Goal: Information Seeking & Learning: Learn about a topic

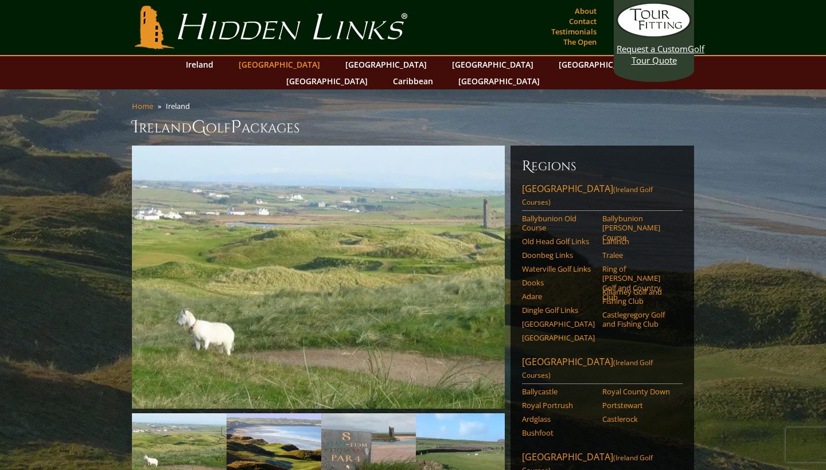
click at [290, 62] on link "[GEOGRAPHIC_DATA]" at bounding box center [279, 64] width 93 height 17
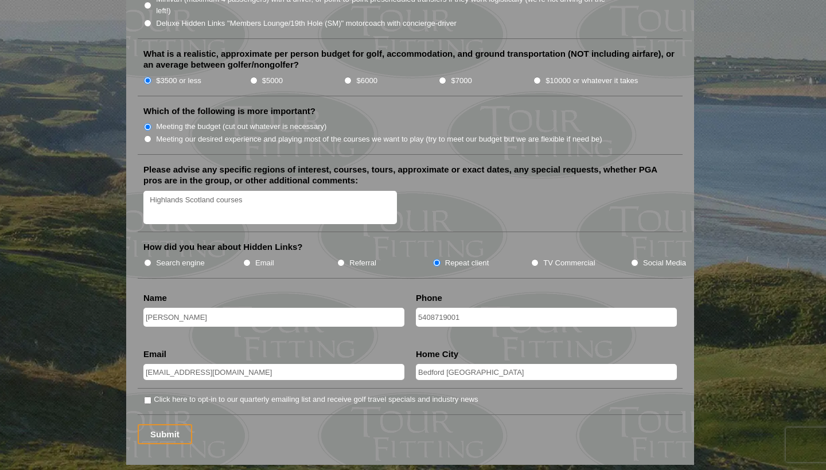
scroll to position [1328, 0]
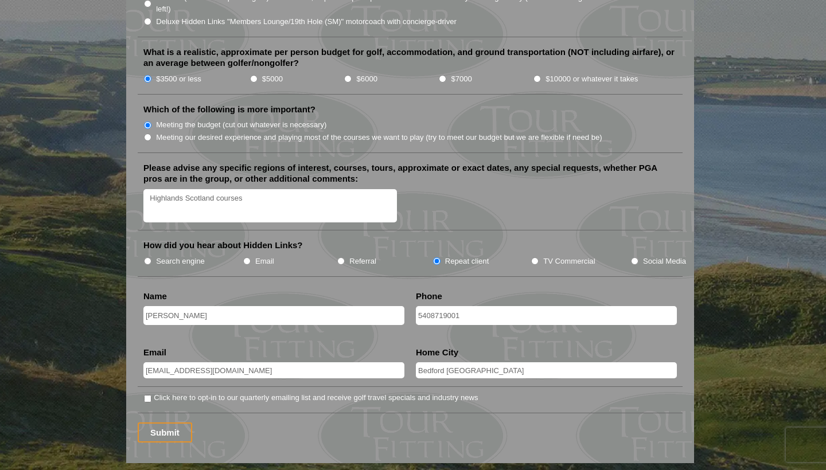
click at [147, 395] on input "Click here to opt-in to our quarterly emailing list and receive golf travel spe…" at bounding box center [147, 398] width 7 height 7
checkbox input "true"
click at [155, 423] on input "Submit" at bounding box center [165, 433] width 55 height 20
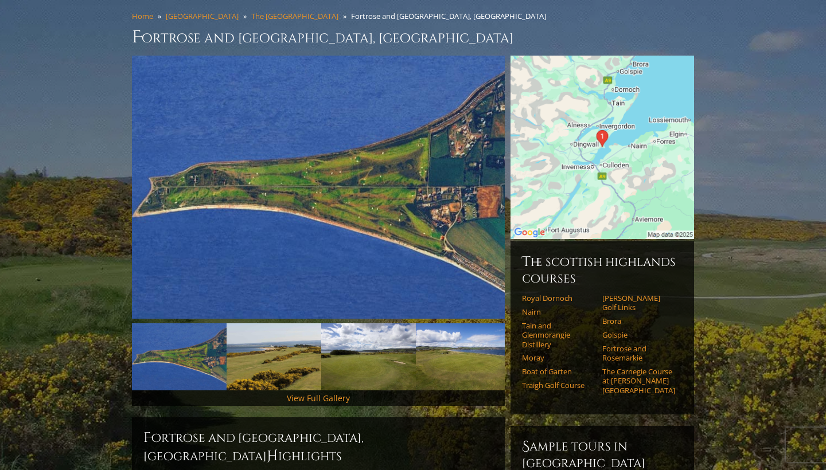
scroll to position [95, 0]
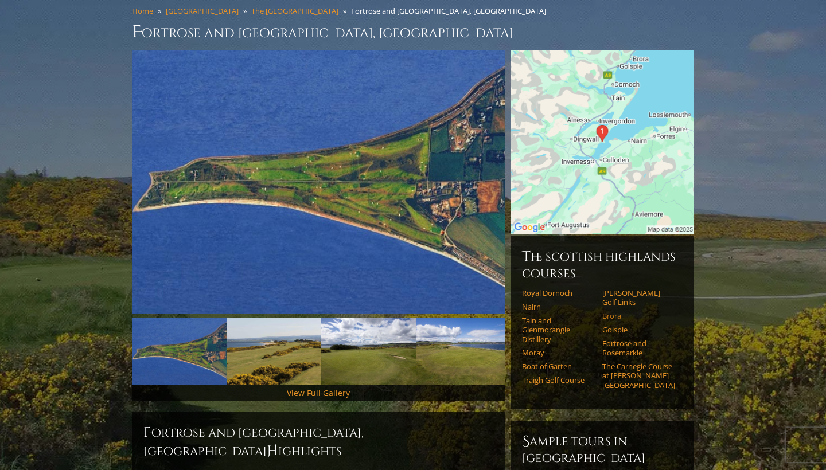
click at [618, 312] on link "Brora" at bounding box center [638, 316] width 73 height 9
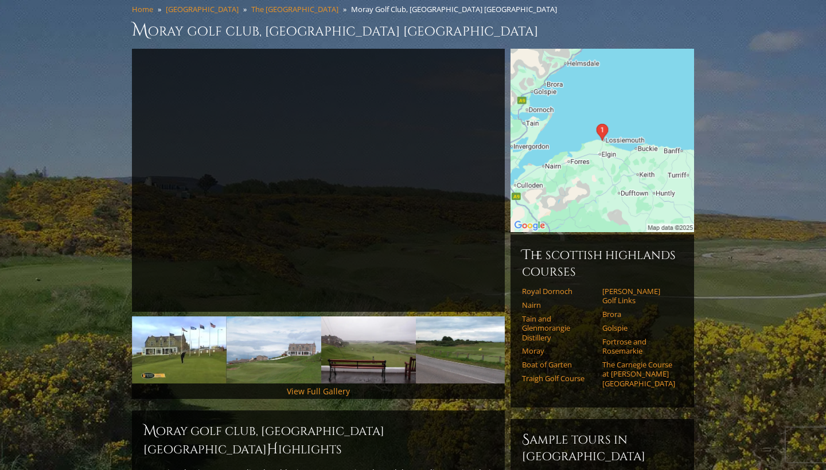
scroll to position [140, 0]
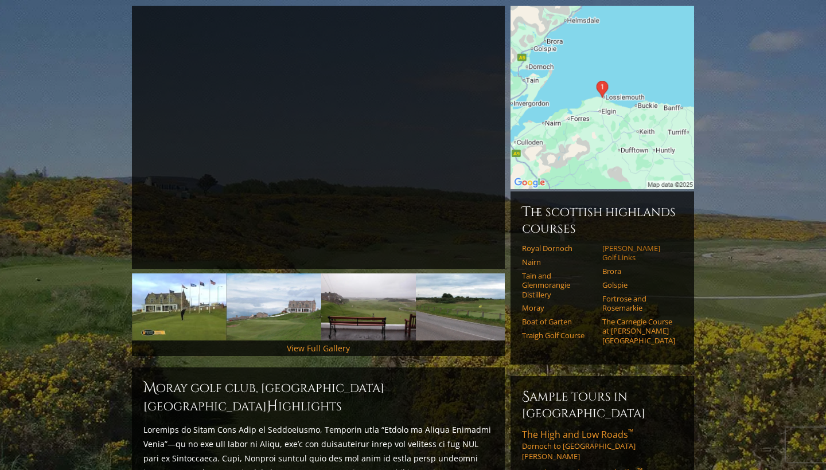
click at [613, 244] on link "[PERSON_NAME] Golf Links" at bounding box center [638, 253] width 73 height 19
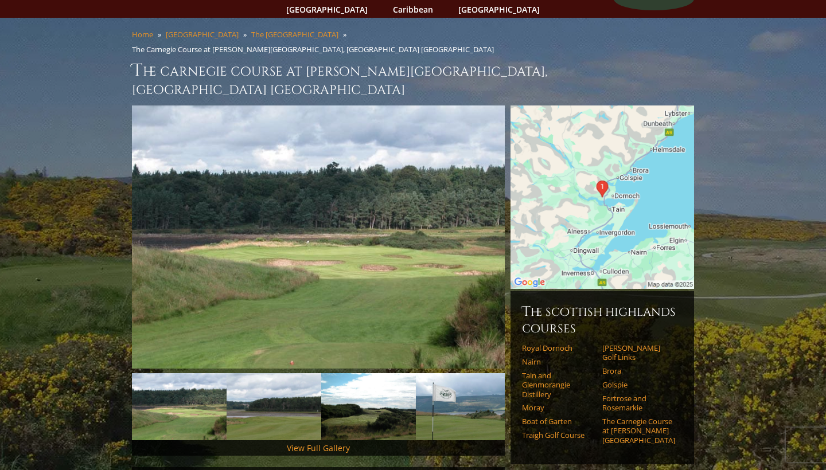
scroll to position [72, 0]
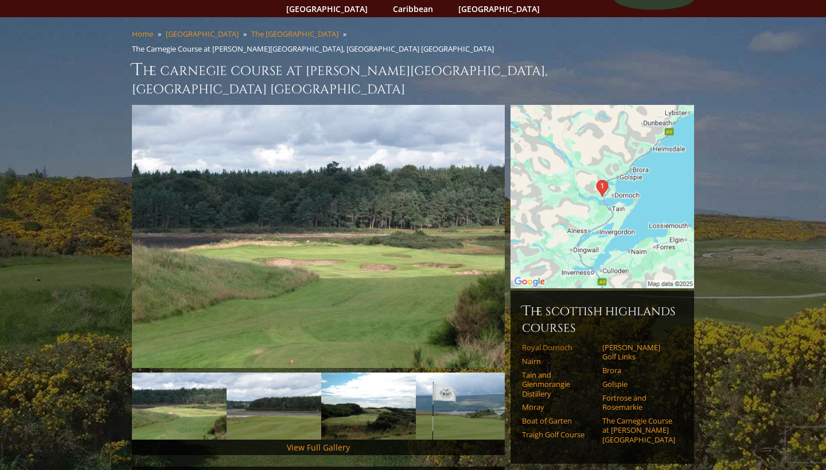
click at [566, 343] on link "Royal Dornoch" at bounding box center [558, 347] width 73 height 9
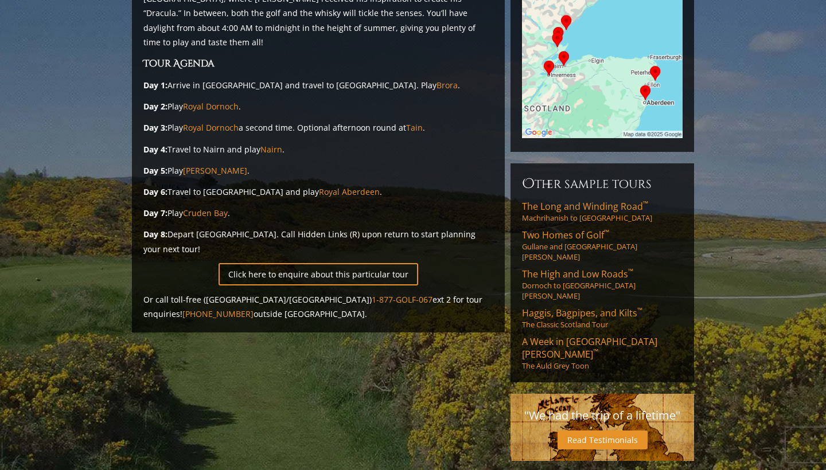
scroll to position [260, 0]
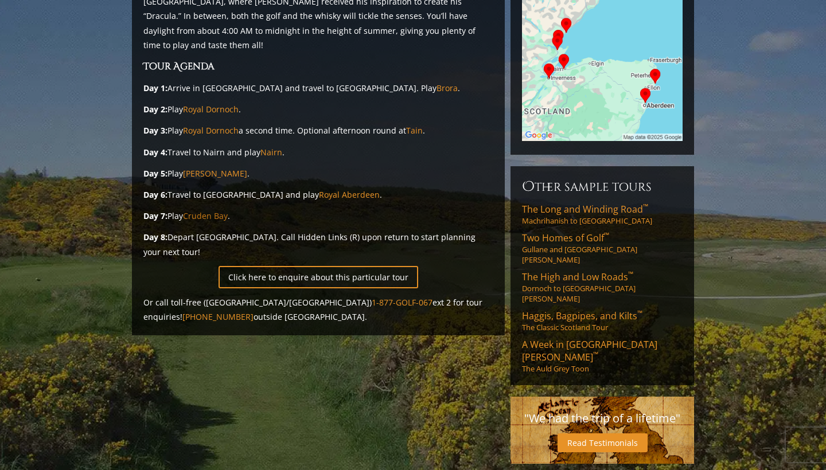
click at [199, 211] on link "Cruden Bay" at bounding box center [205, 216] width 45 height 11
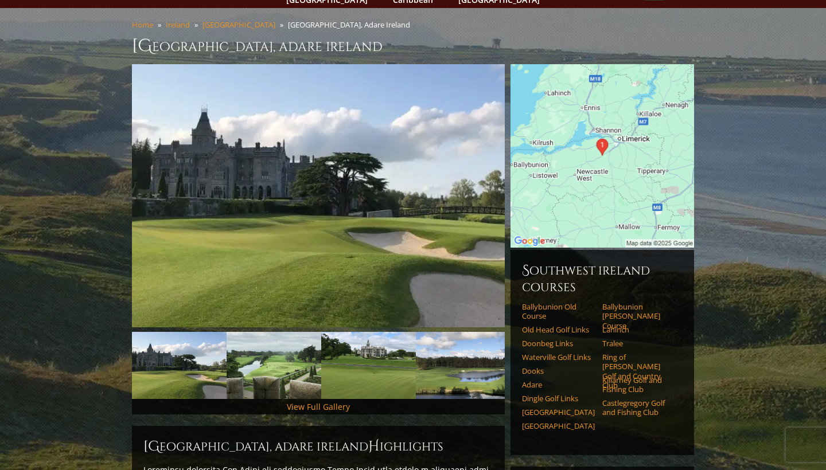
scroll to position [118, 0]
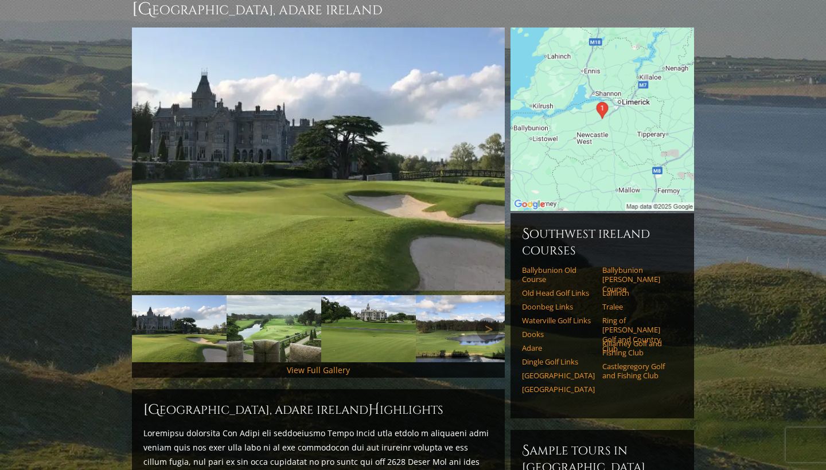
click at [363, 313] on img at bounding box center [368, 328] width 95 height 67
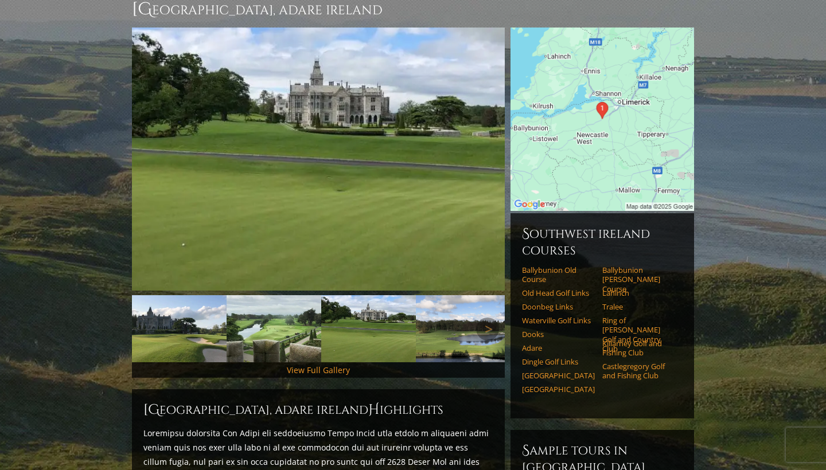
click at [458, 313] on img at bounding box center [463, 328] width 95 height 67
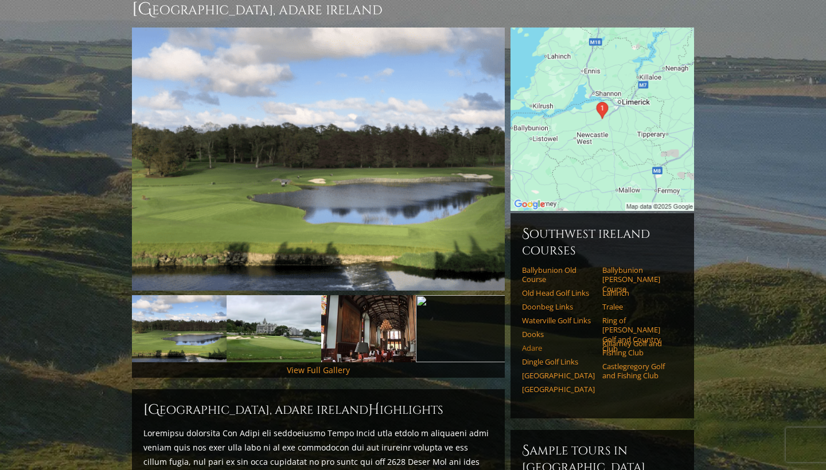
click at [532, 344] on link "Adare" at bounding box center [558, 348] width 73 height 9
